Goal: Transaction & Acquisition: Purchase product/service

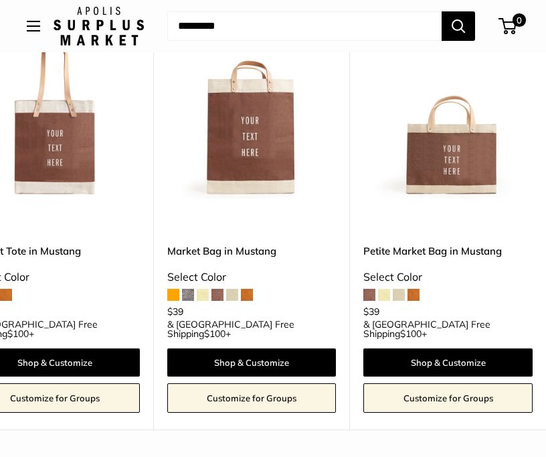
scroll to position [0, 463]
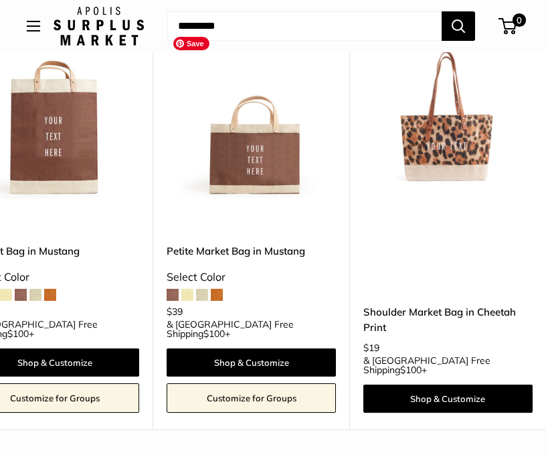
click at [0, 0] on img at bounding box center [0, 0] width 0 height 0
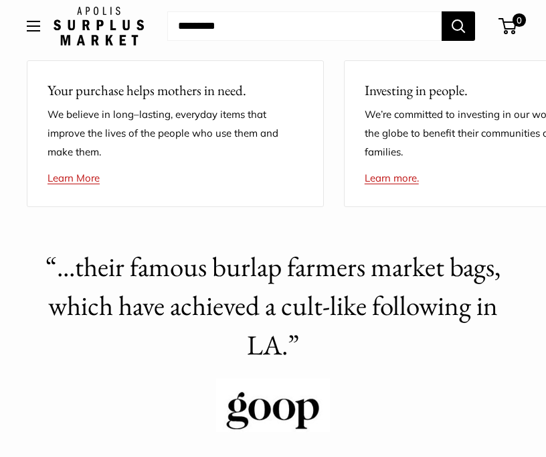
scroll to position [391, 0]
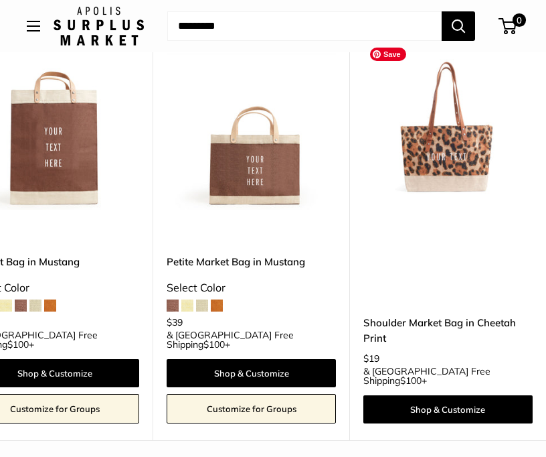
click at [0, 0] on img at bounding box center [0, 0] width 0 height 0
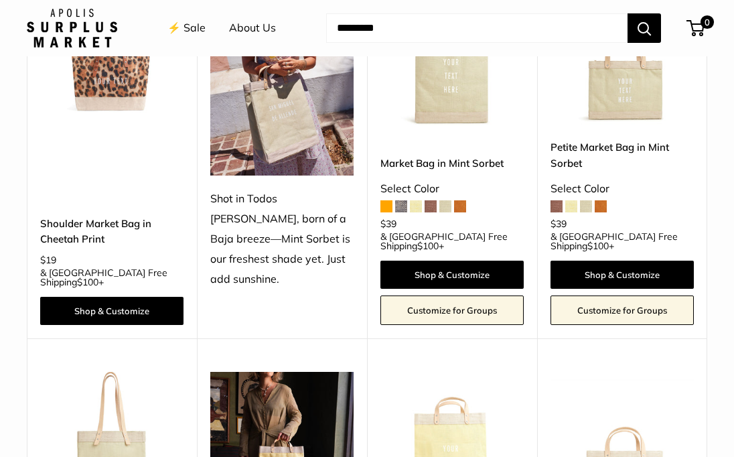
scroll to position [947, 0]
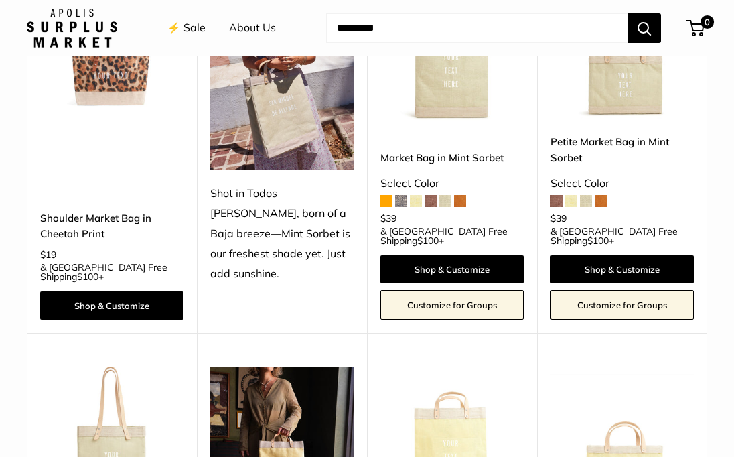
click at [0, 0] on img at bounding box center [0, 0] width 0 height 0
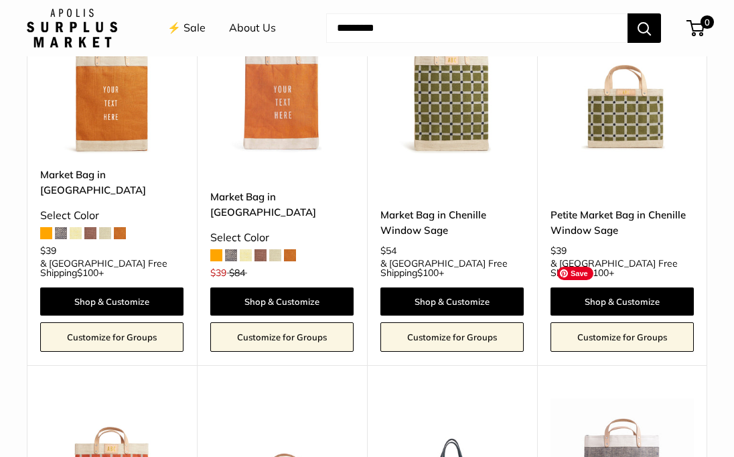
scroll to position [2118, 0]
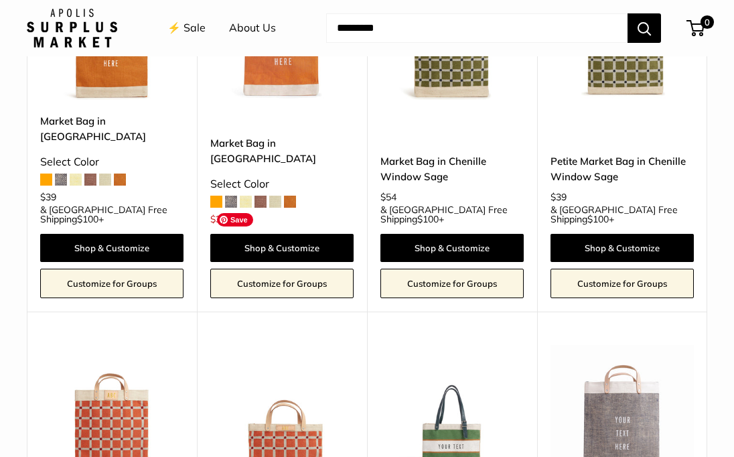
click at [0, 0] on img at bounding box center [0, 0] width 0 height 0
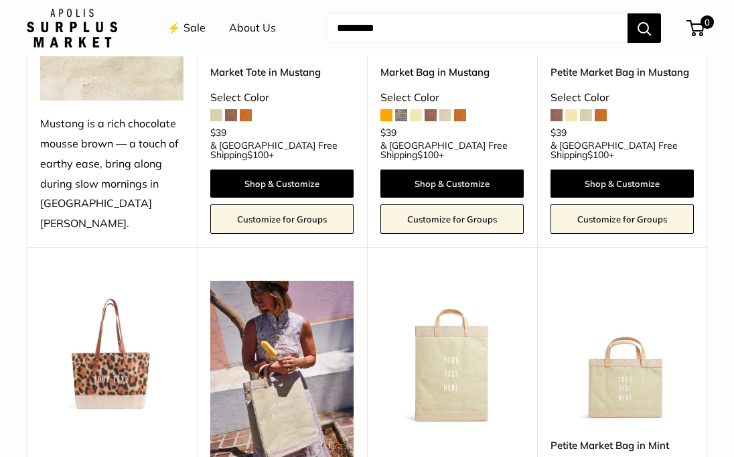
scroll to position [754, 0]
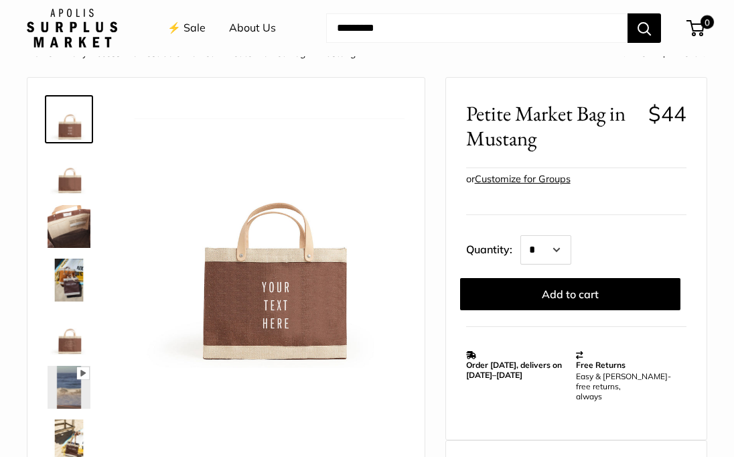
scroll to position [38, 0]
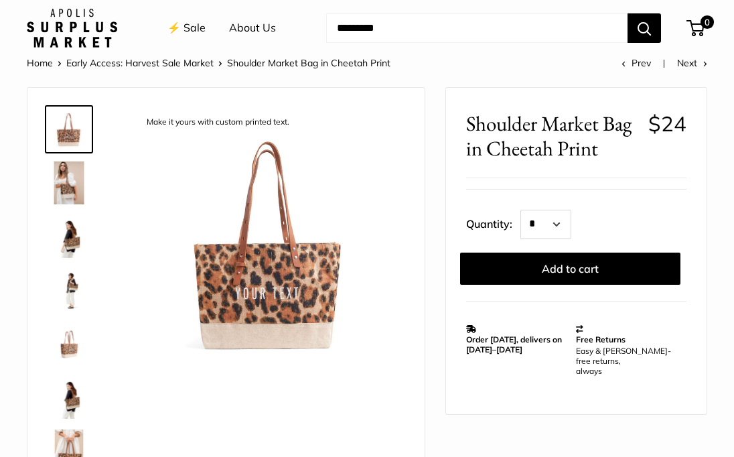
scroll to position [25, 0]
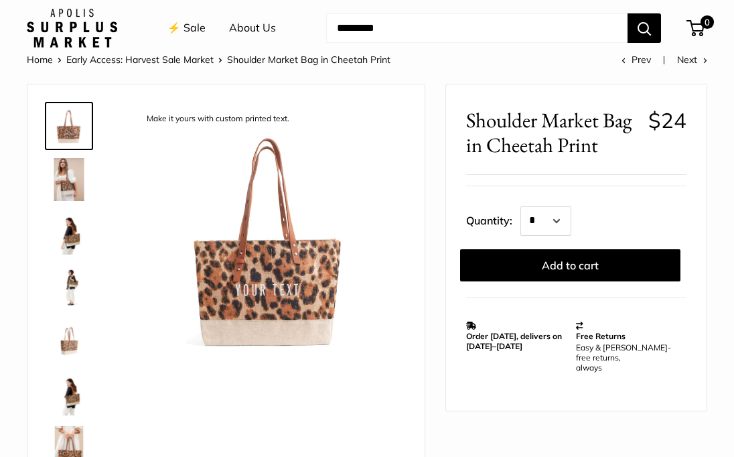
click at [72, 251] on img at bounding box center [69, 233] width 43 height 43
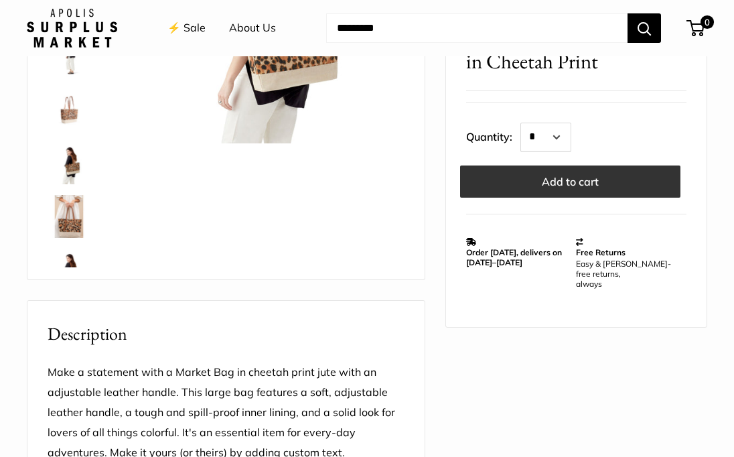
scroll to position [283, 0]
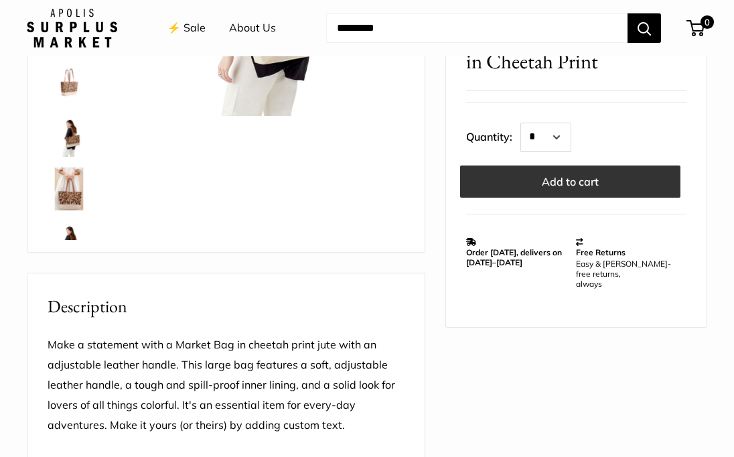
click at [537, 182] on button "Add to cart" at bounding box center [570, 181] width 220 height 32
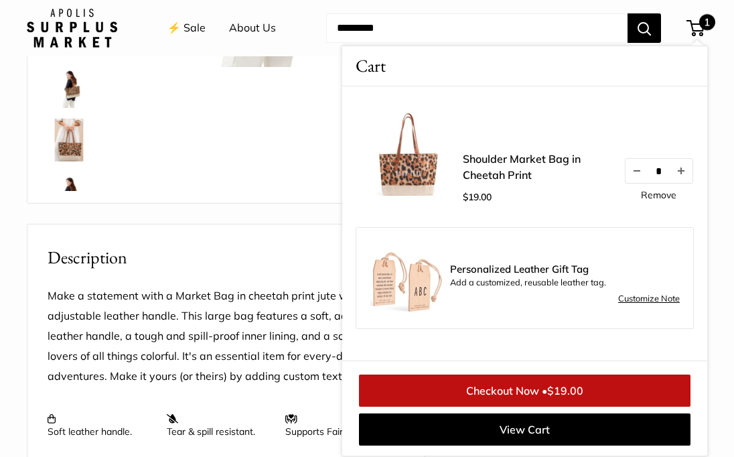
scroll to position [333, 0]
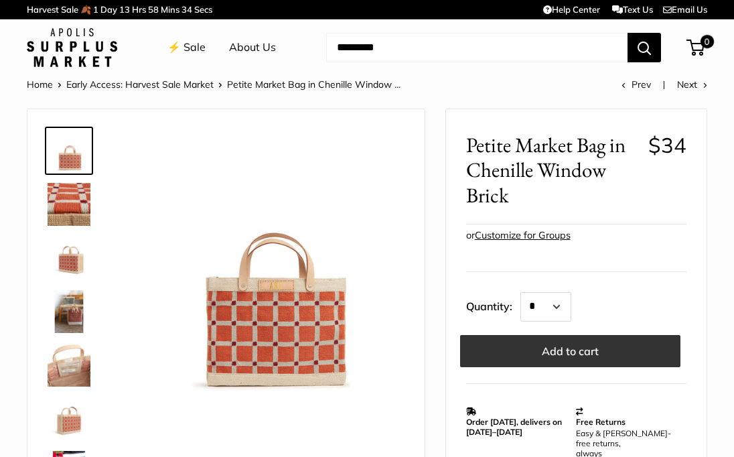
click at [565, 350] on button "Add to cart" at bounding box center [570, 351] width 220 height 32
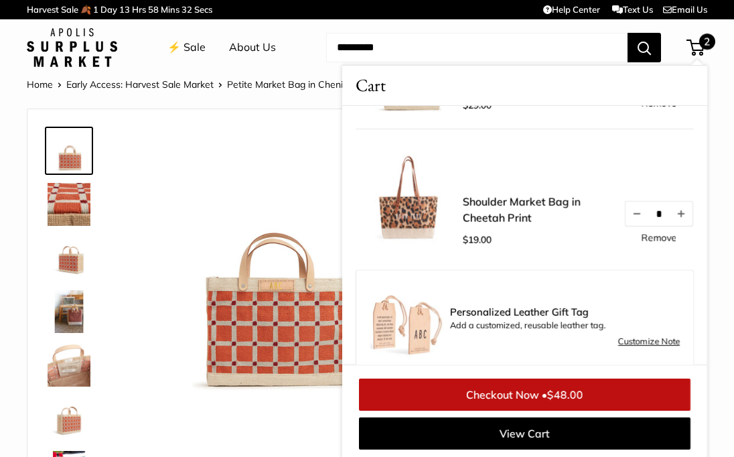
scroll to position [132, 0]
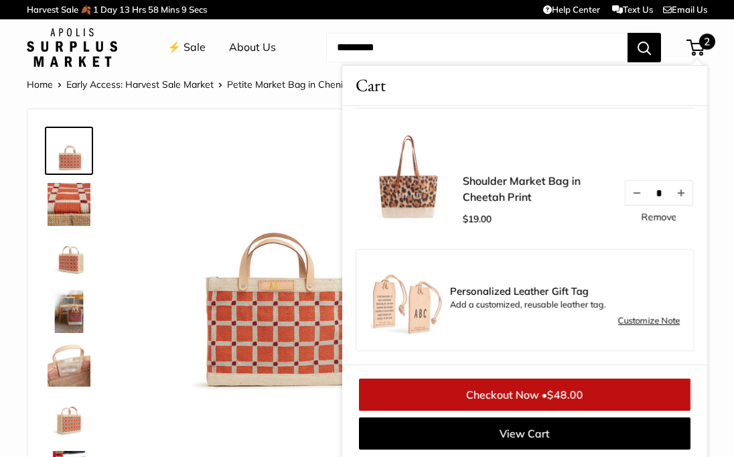
click at [505, 189] on link "Shoulder Market Bag in Cheetah Print" at bounding box center [536, 189] width 147 height 32
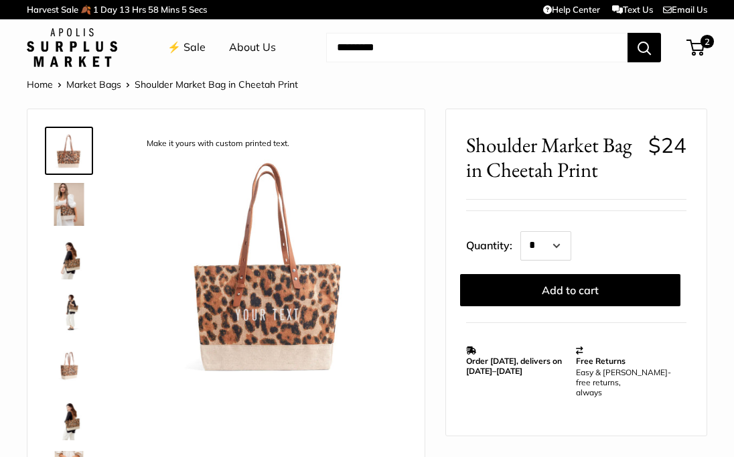
click at [66, 258] on img at bounding box center [69, 257] width 43 height 43
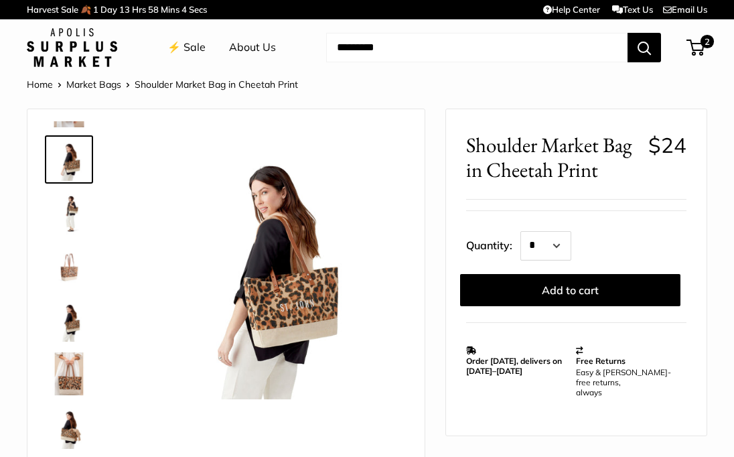
scroll to position [208, 0]
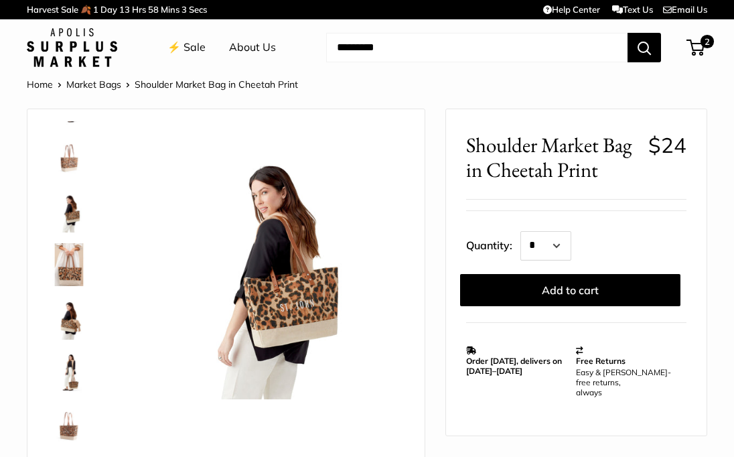
click at [64, 312] on img at bounding box center [69, 318] width 43 height 43
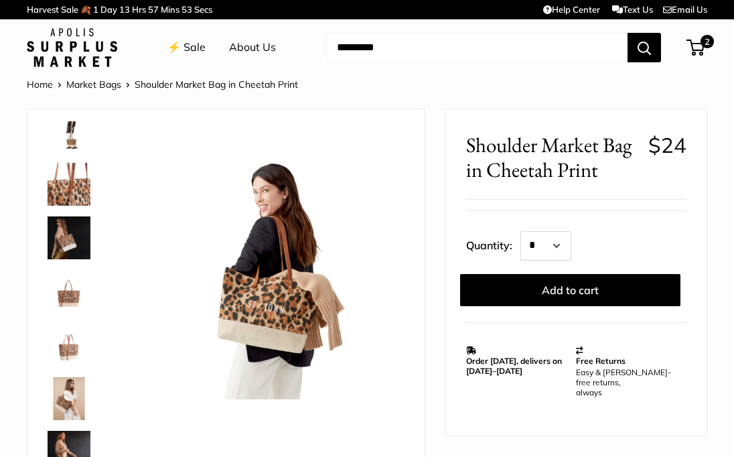
scroll to position [675, 0]
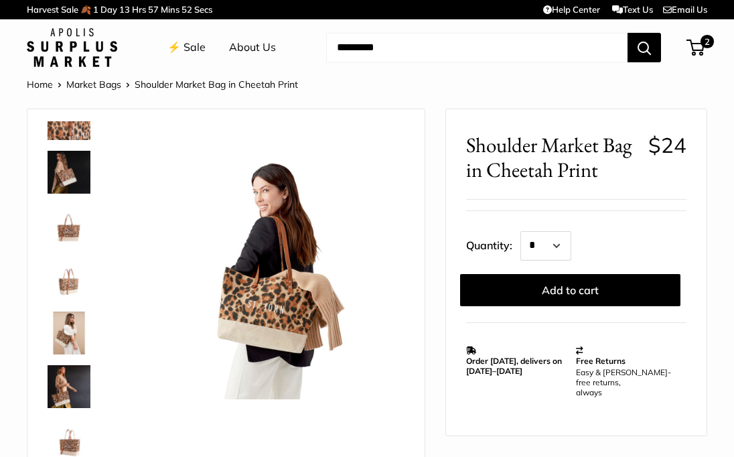
click at [179, 48] on link "⚡️ Sale" at bounding box center [186, 48] width 38 height 20
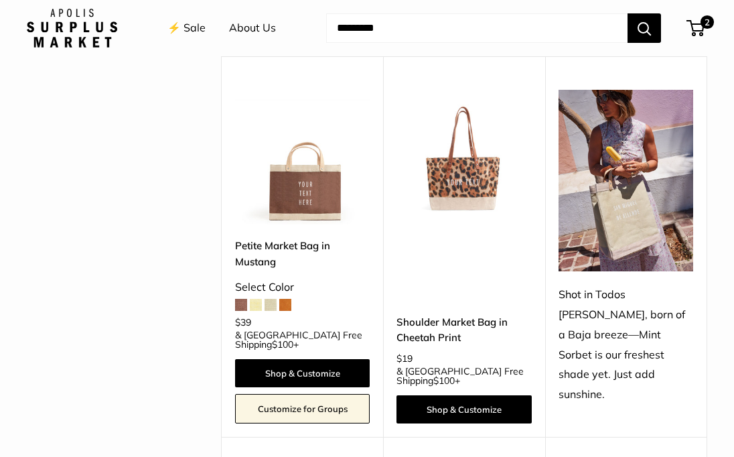
scroll to position [546, 0]
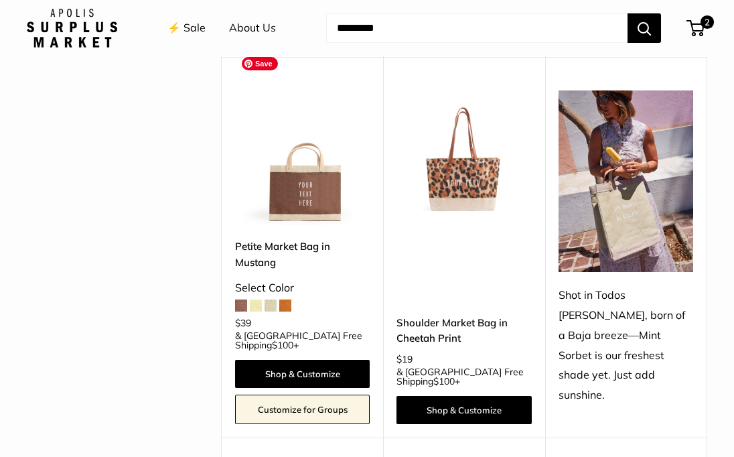
click at [0, 0] on img at bounding box center [0, 0] width 0 height 0
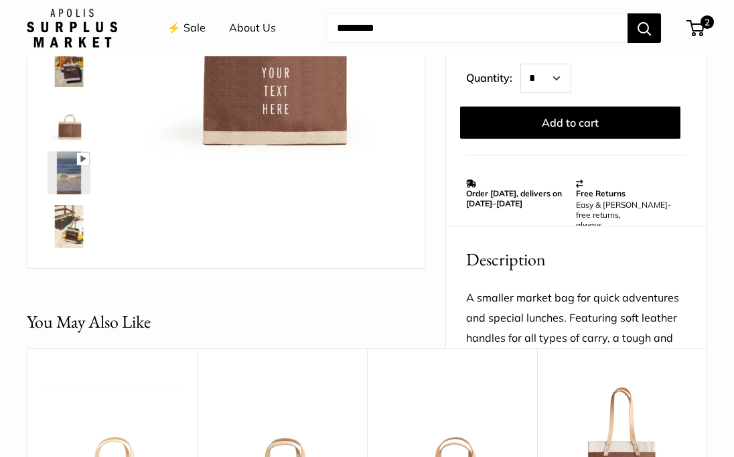
scroll to position [570, 0]
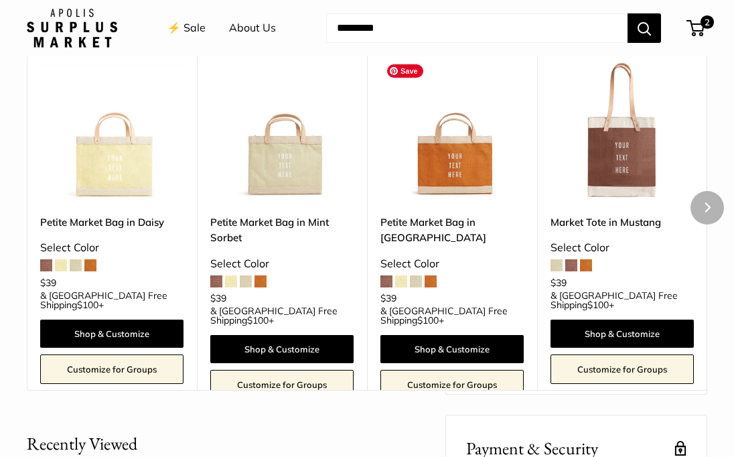
click at [0, 0] on img at bounding box center [0, 0] width 0 height 0
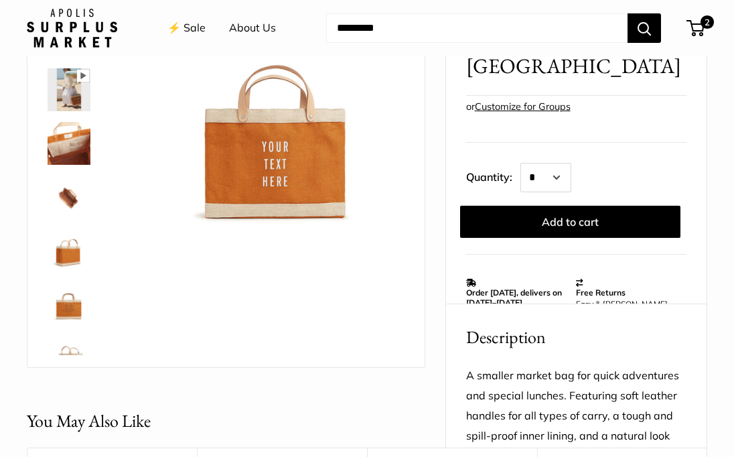
scroll to position [119, 0]
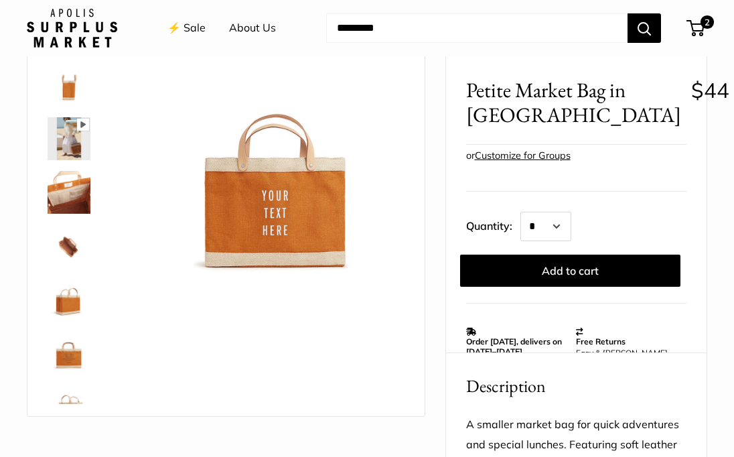
click at [530, 327] on div "Petite Market Bag in Cognac $44 Rated 5.0 out of 5 1 Review Based on 1 review C…" at bounding box center [576, 235] width 260 height 362
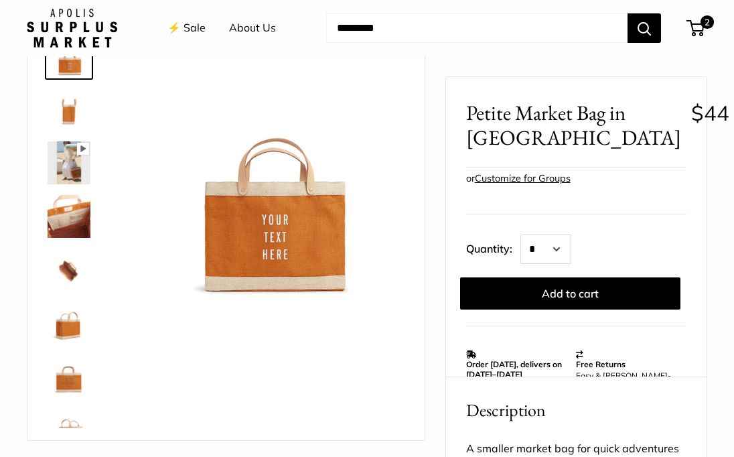
scroll to position [0, 0]
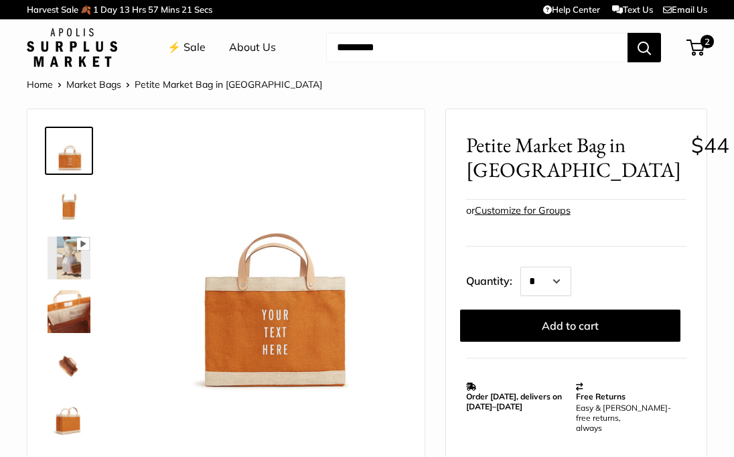
click at [66, 8] on link "Harvest Sale 🍂 1 Day 13 Hrs 57 Mins 21 Secs" at bounding box center [119, 9] width 185 height 23
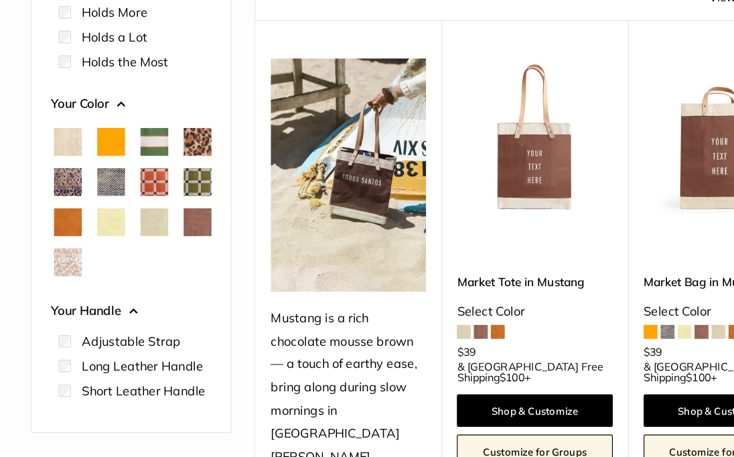
scroll to position [123, 0]
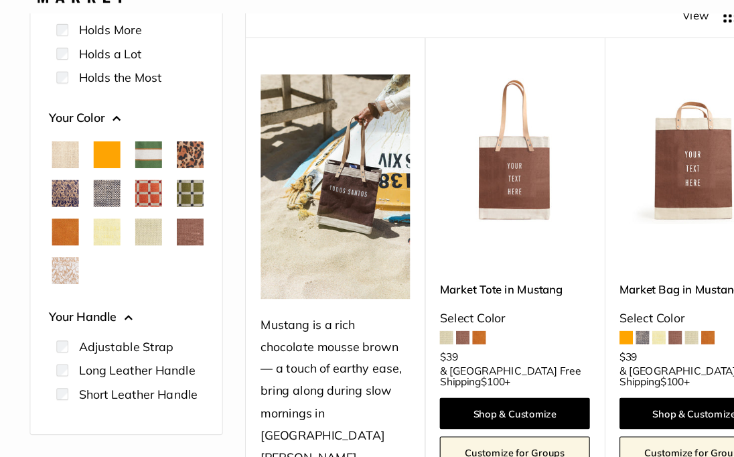
click at [159, 266] on span "Mustang" at bounding box center [171, 254] width 24 height 24
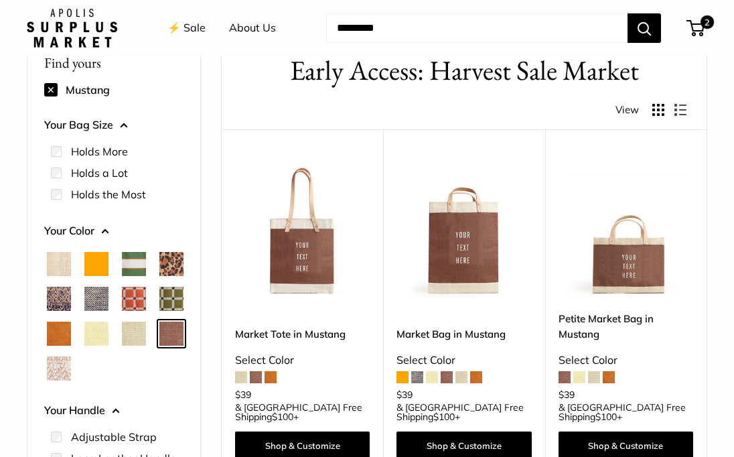
scroll to position [71, 0]
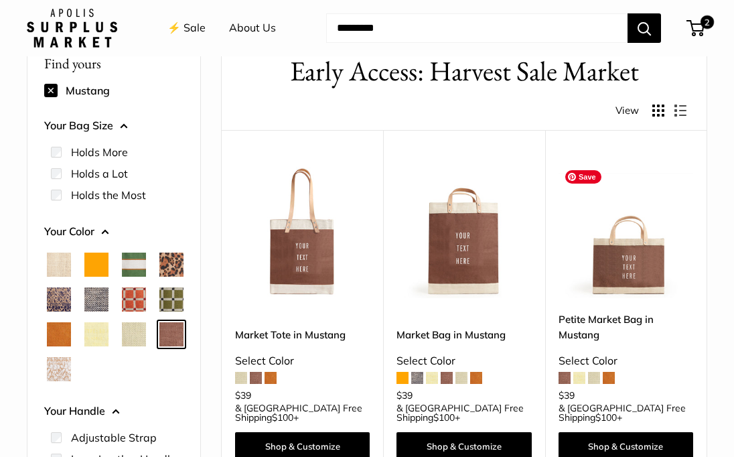
click at [0, 0] on img at bounding box center [0, 0] width 0 height 0
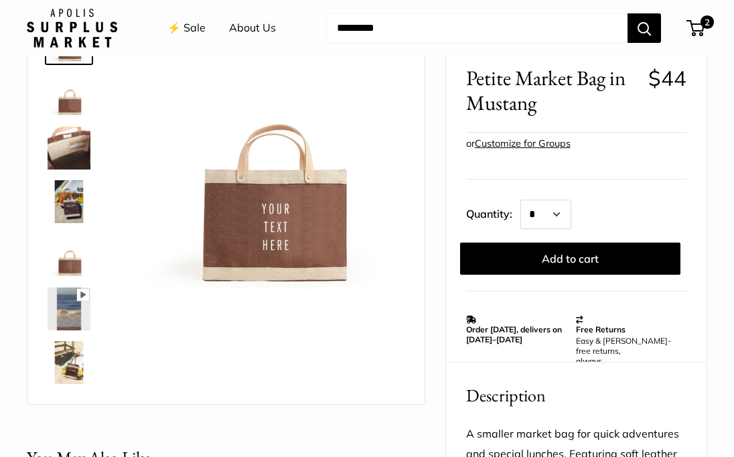
scroll to position [121, 0]
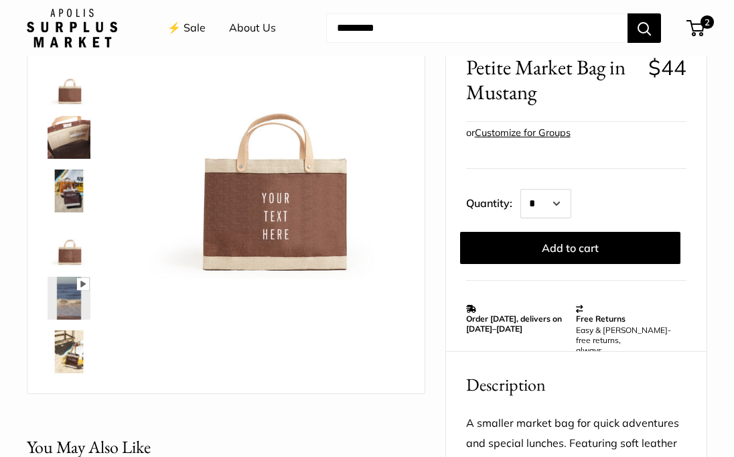
click at [494, 100] on span "Petite Market Bag in Mustang" at bounding box center [552, 80] width 172 height 50
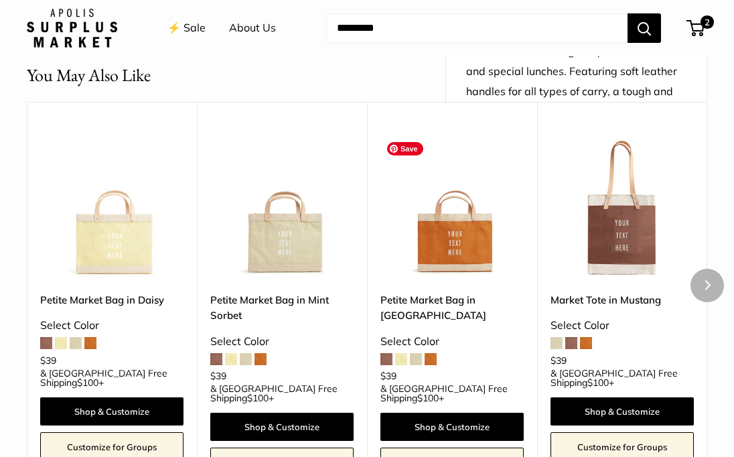
scroll to position [413, 0]
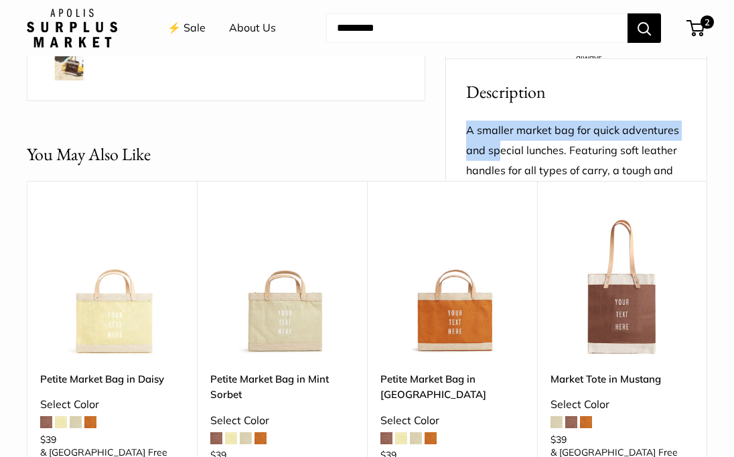
drag, startPoint x: 500, startPoint y: 135, endPoint x: 479, endPoint y: 99, distance: 40.8
click at [479, 105] on div "A smaller market bag for quick adventures and special lunches. Featuring soft l…" at bounding box center [576, 182] width 260 height 155
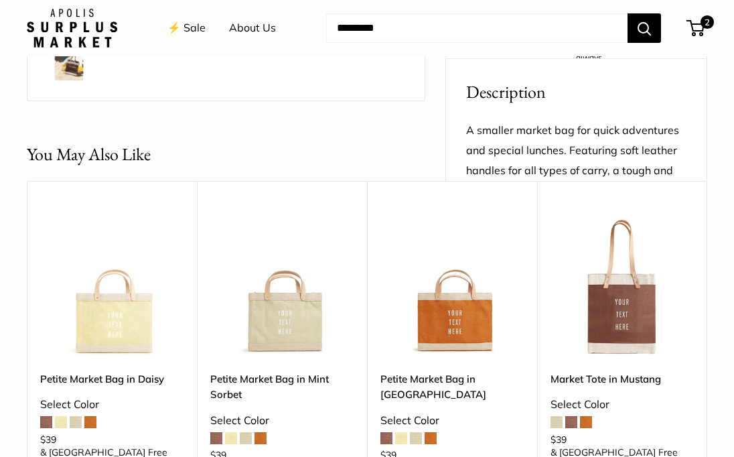
click at [500, 165] on p "A smaller market bag for quick adventures and special lunches. Featuring soft l…" at bounding box center [576, 181] width 220 height 120
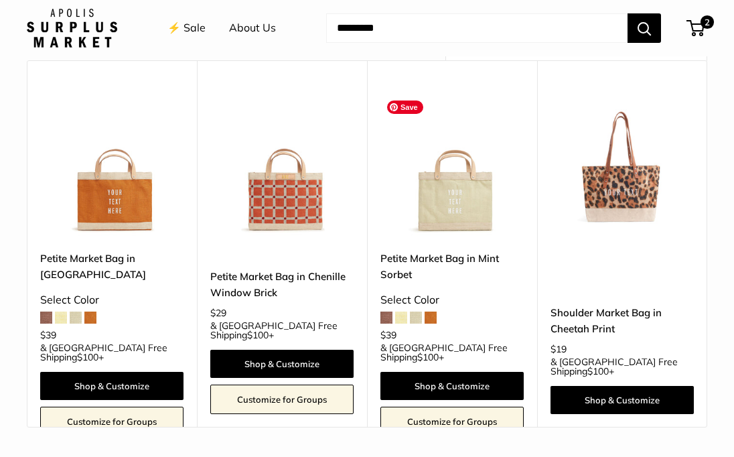
scroll to position [981, 0]
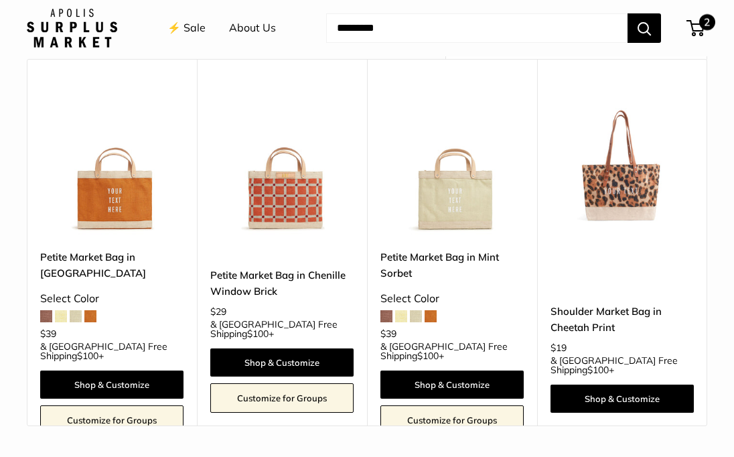
click at [698, 25] on span "2" at bounding box center [695, 28] width 18 height 16
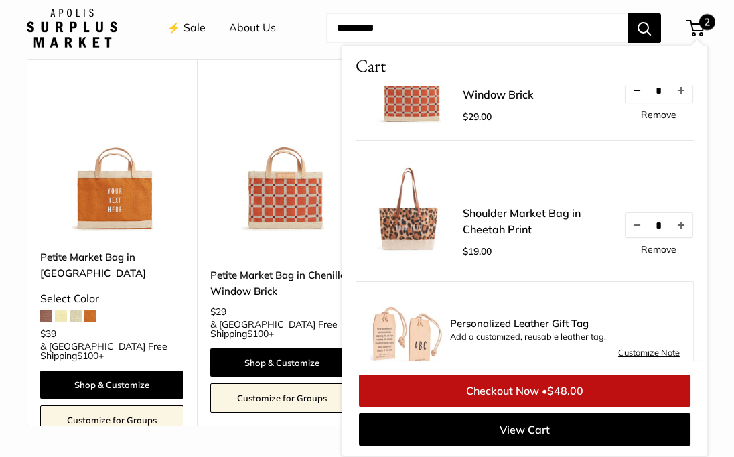
scroll to position [81, 0]
click at [477, 225] on link "Shoulder Market Bag in Cheetah Print" at bounding box center [536, 220] width 147 height 32
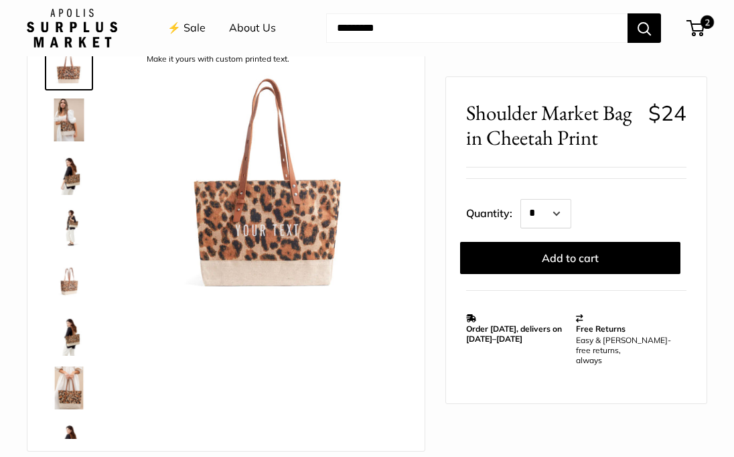
scroll to position [88, 0]
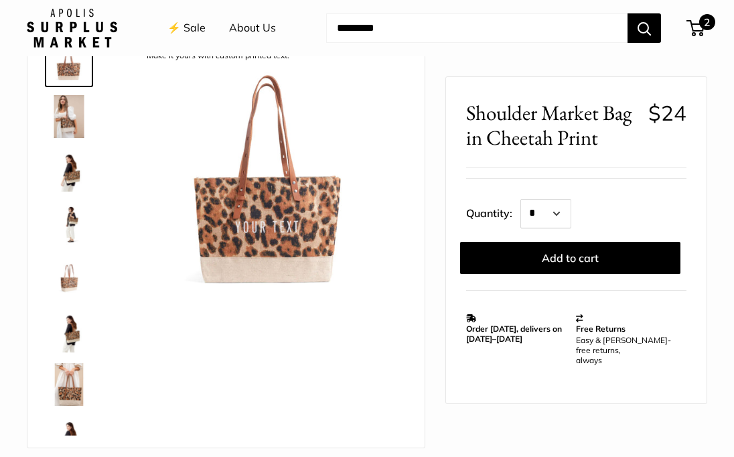
click at [694, 29] on span "2" at bounding box center [695, 28] width 18 height 16
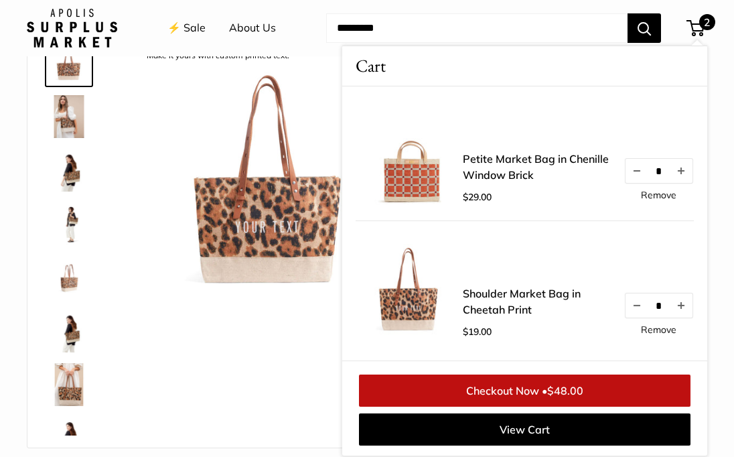
click at [501, 160] on link "Petite Market Bag in Chenille Window Brick" at bounding box center [536, 167] width 147 height 32
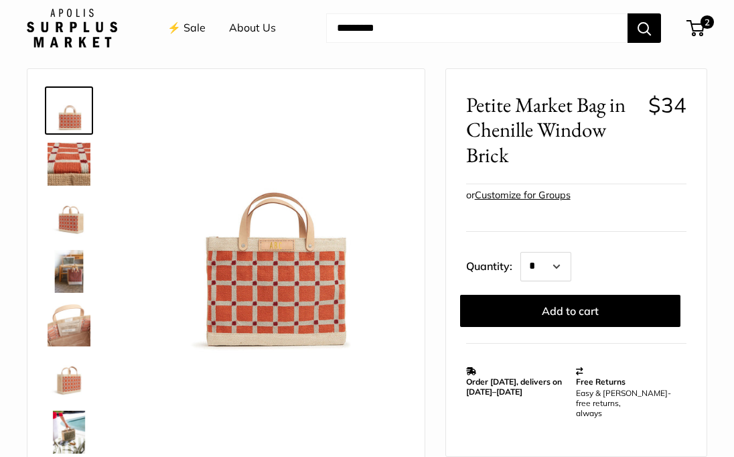
scroll to position [42, 0]
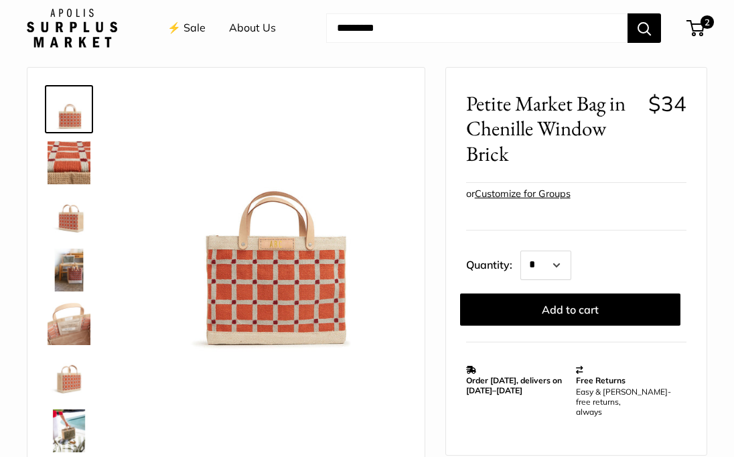
click at [68, 222] on img at bounding box center [69, 216] width 43 height 43
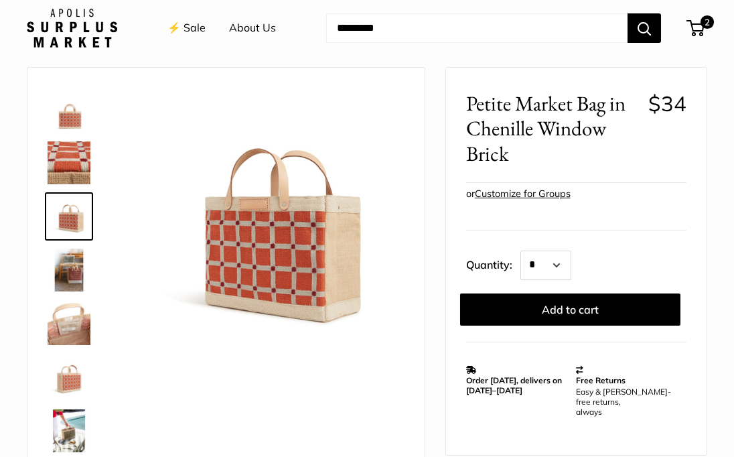
click at [62, 271] on img at bounding box center [69, 269] width 43 height 43
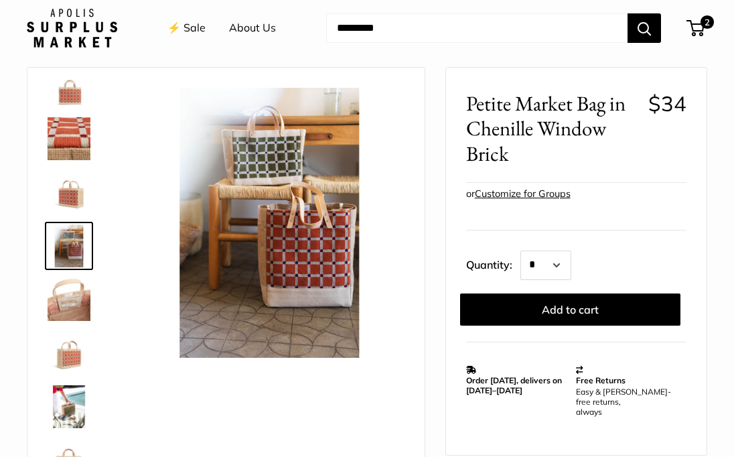
scroll to position [34, 0]
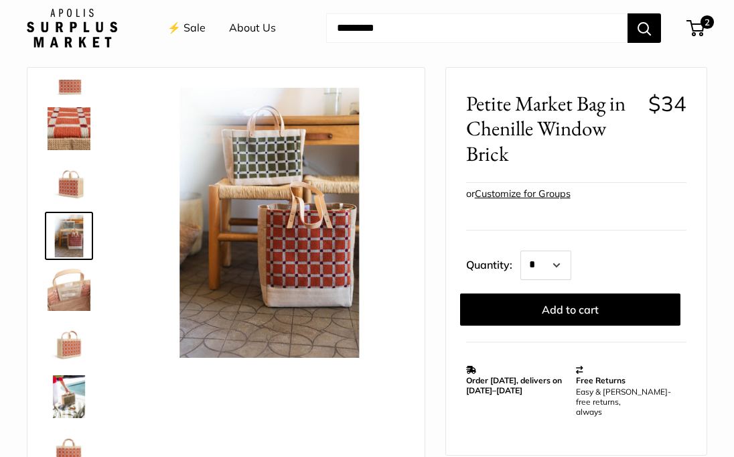
click at [69, 342] on img at bounding box center [69, 342] width 43 height 43
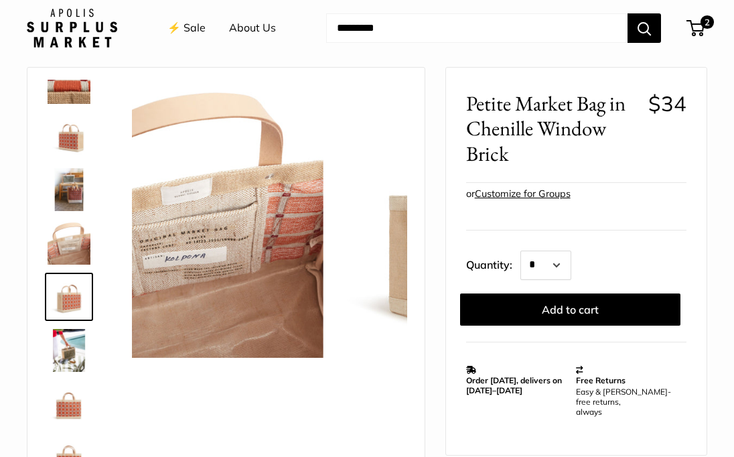
scroll to position [86, 0]
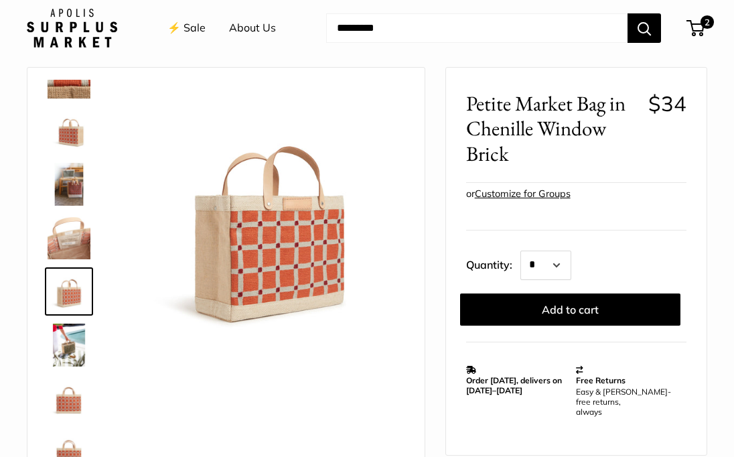
click at [72, 393] on img at bounding box center [69, 398] width 43 height 43
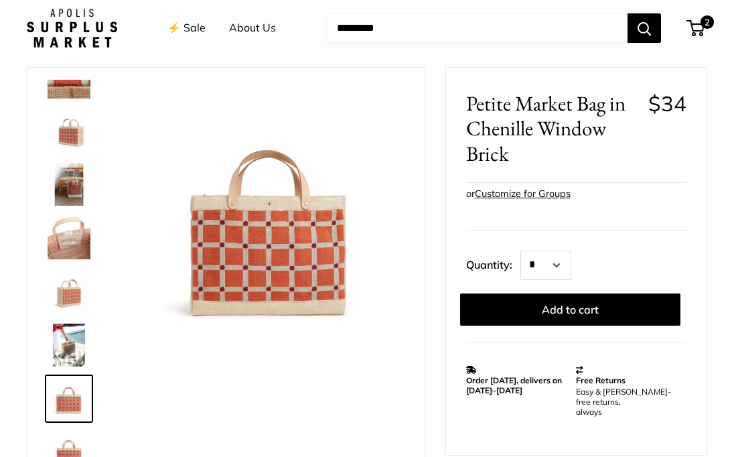
click at [70, 353] on img at bounding box center [69, 344] width 43 height 43
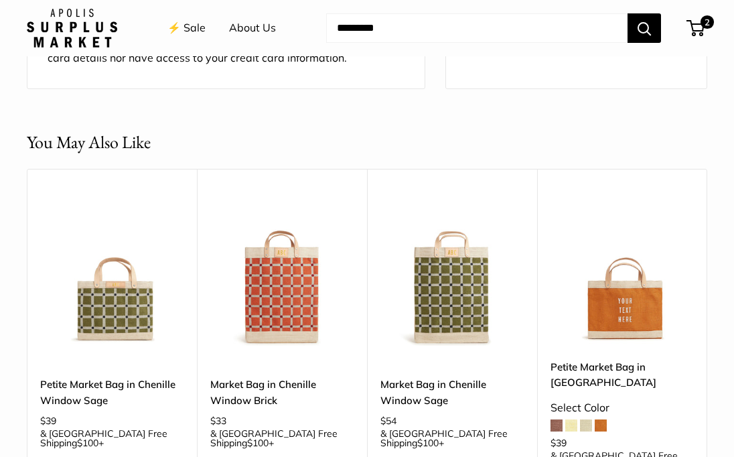
scroll to position [1289, 0]
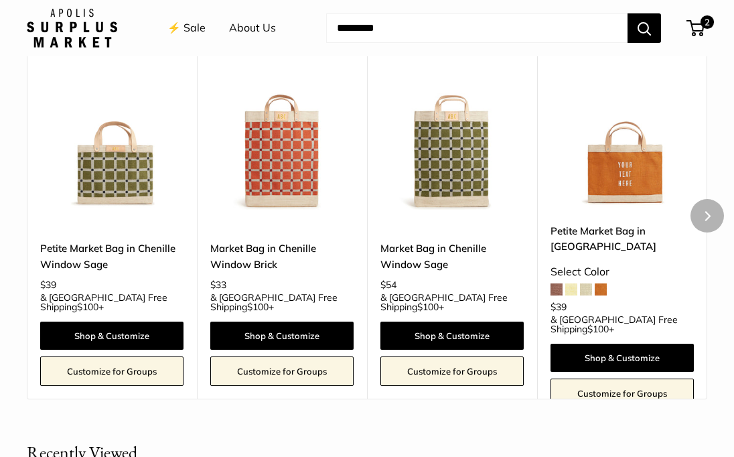
click at [557, 283] on span at bounding box center [556, 289] width 12 height 12
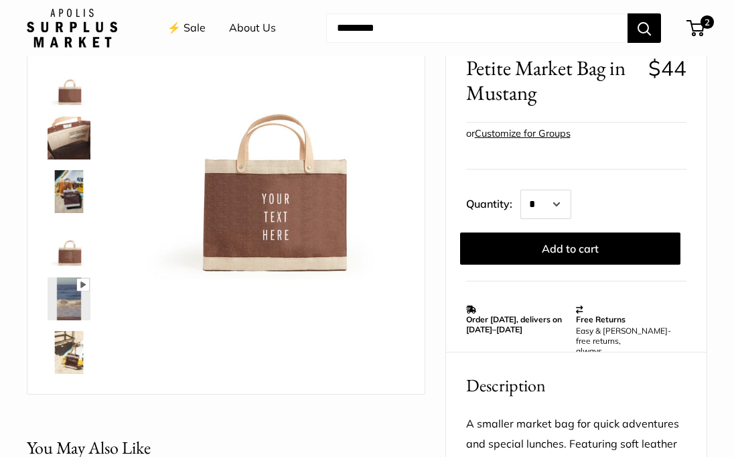
scroll to position [121, 0]
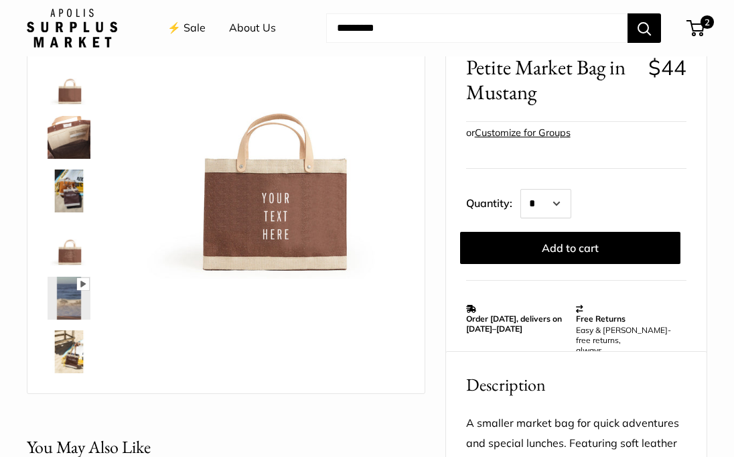
click at [499, 139] on link "Customize for Groups" at bounding box center [523, 133] width 96 height 12
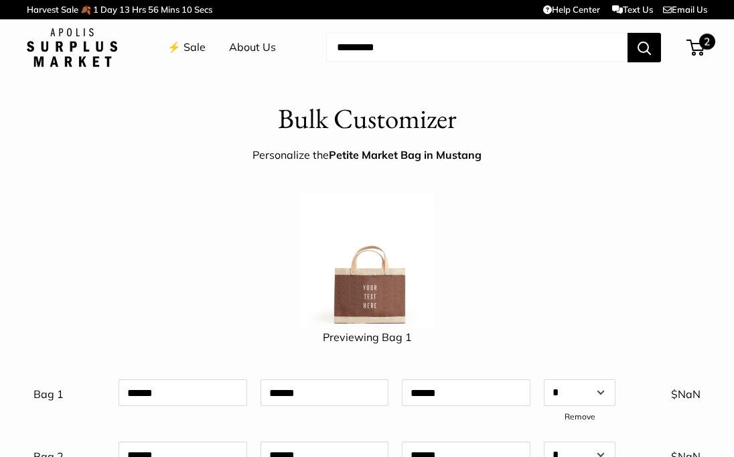
click at [698, 43] on span "2" at bounding box center [695, 48] width 18 height 16
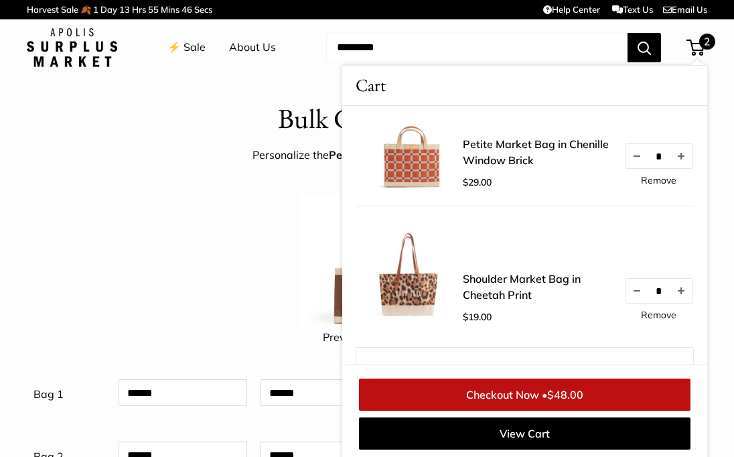
click at [501, 396] on link "Checkout Now • $48.00" at bounding box center [524, 394] width 331 height 32
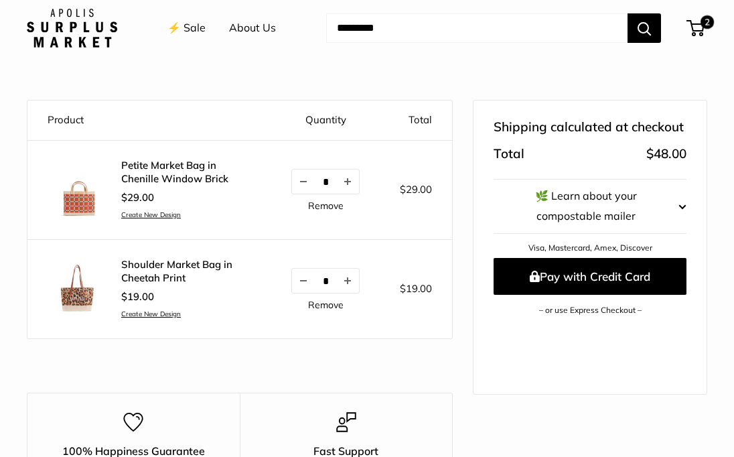
scroll to position [106, 0]
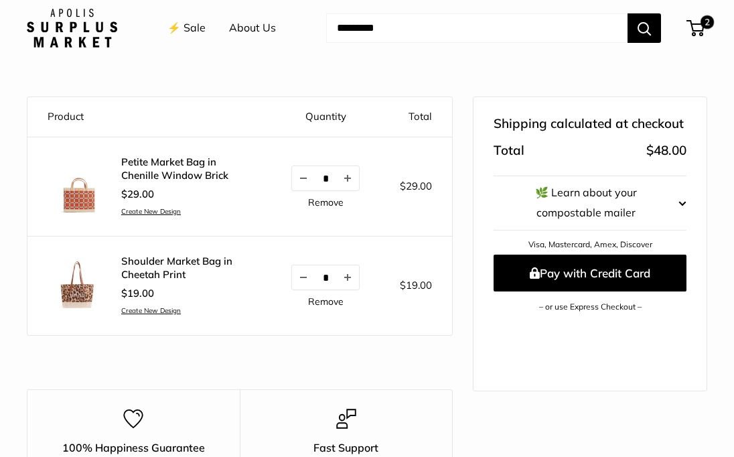
click at [312, 305] on link "Remove" at bounding box center [325, 301] width 35 height 9
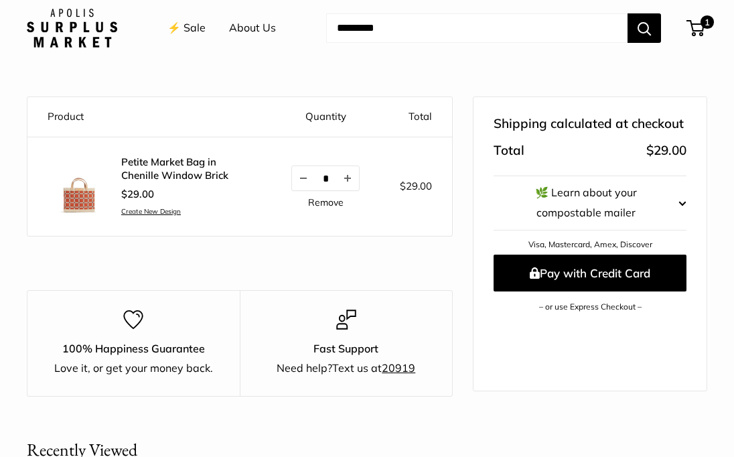
click at [145, 169] on link "Petite Market Bag in Chenille Window Brick" at bounding box center [186, 168] width 130 height 26
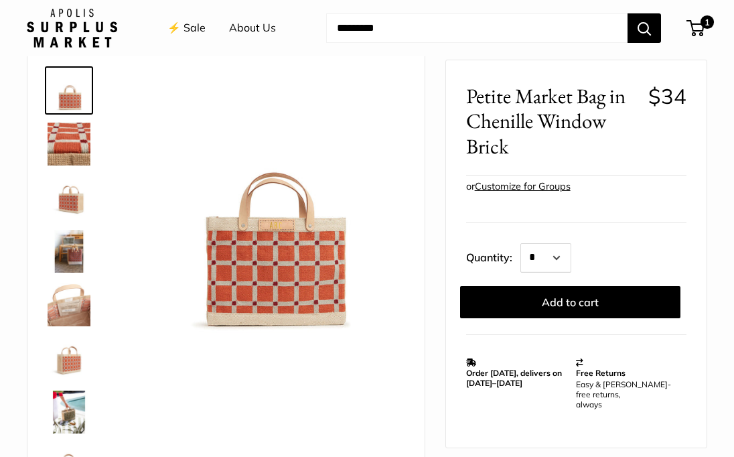
scroll to position [64, 0]
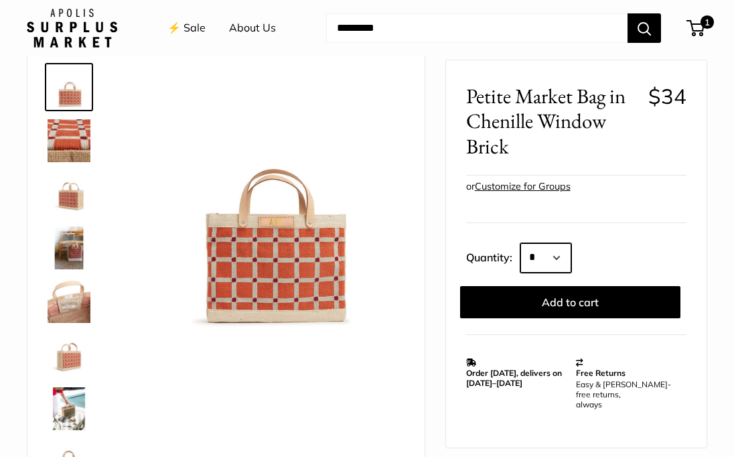
click at [553, 255] on select "* * * * * * * * * *** *** *** *** *** *** *** *** *** *** *** *** *** *** *** *…" at bounding box center [545, 256] width 51 height 29
click at [188, 25] on link "⚡️ Sale" at bounding box center [186, 28] width 38 height 20
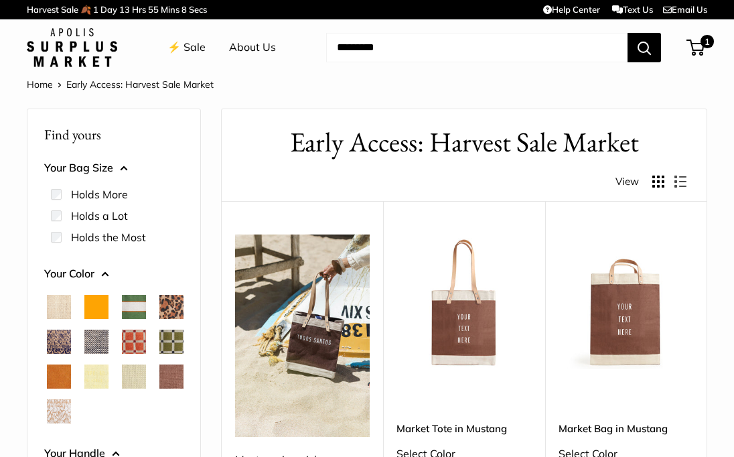
click at [159, 354] on span "Chenille Window Sage" at bounding box center [171, 341] width 24 height 24
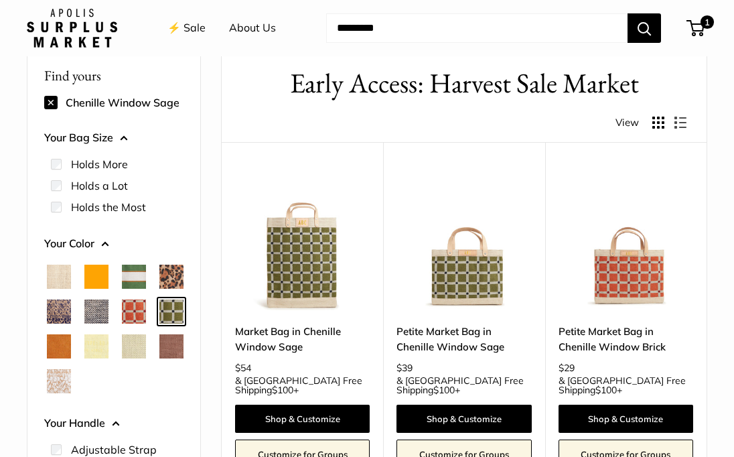
scroll to position [94, 0]
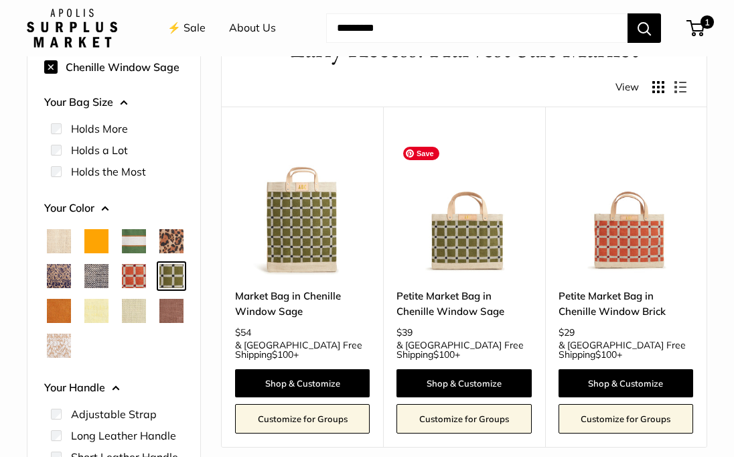
click at [0, 0] on img at bounding box center [0, 0] width 0 height 0
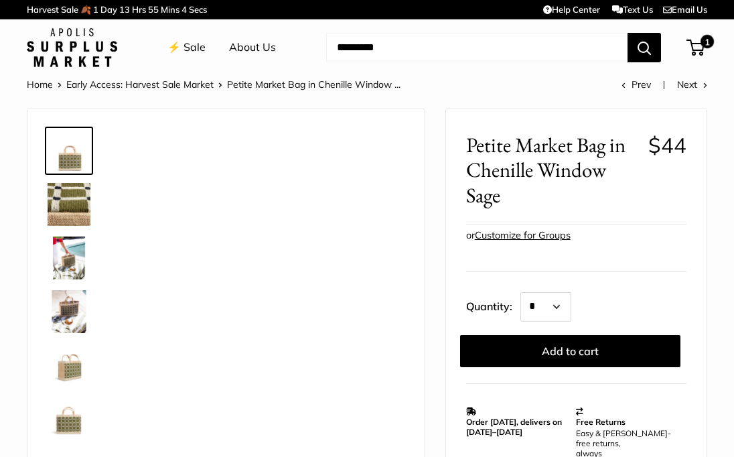
scroll to position [103, 0]
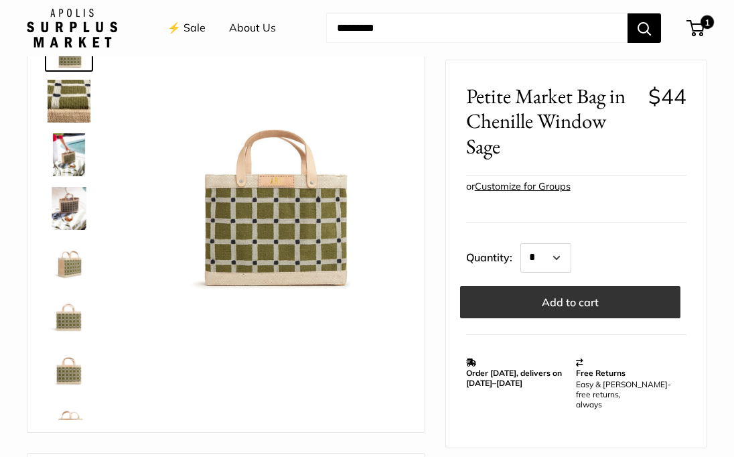
click at [515, 297] on button "Add to cart" at bounding box center [570, 301] width 220 height 32
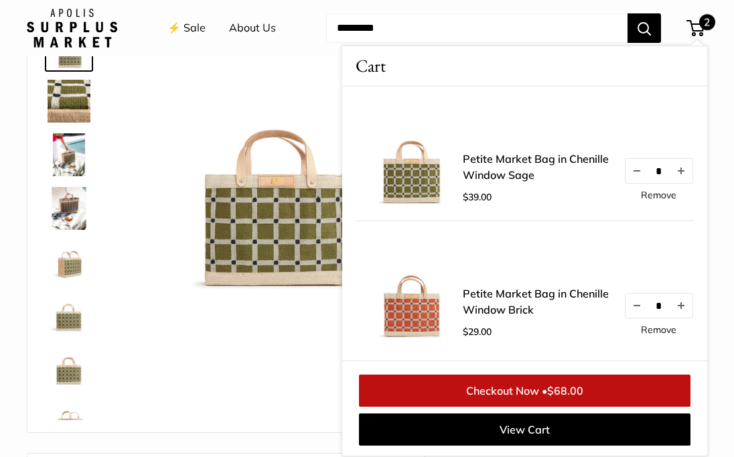
scroll to position [1, 0]
click at [679, 306] on button "Increase quantity by 1" at bounding box center [681, 305] width 23 height 24
click at [633, 171] on button "Decrease quantity by 1" at bounding box center [636, 171] width 23 height 24
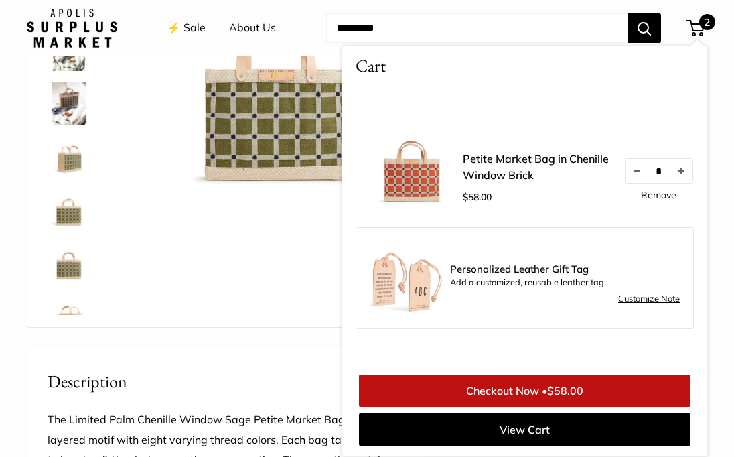
scroll to position [210, 0]
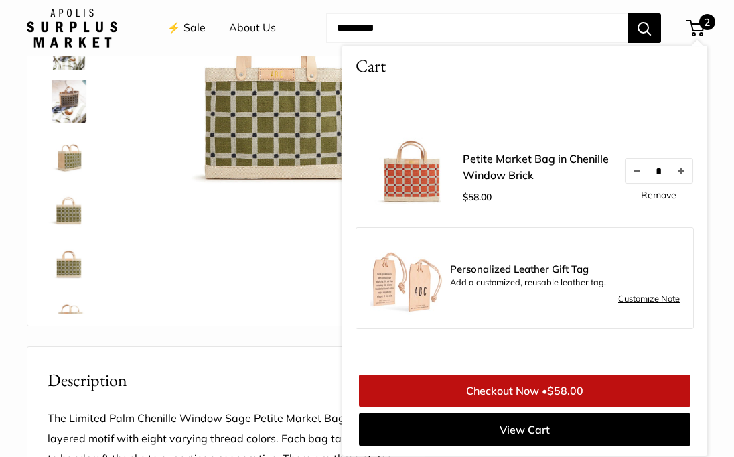
click at [577, 398] on link "Checkout Now • $58.00" at bounding box center [524, 390] width 331 height 32
